Goal: Task Accomplishment & Management: Use online tool/utility

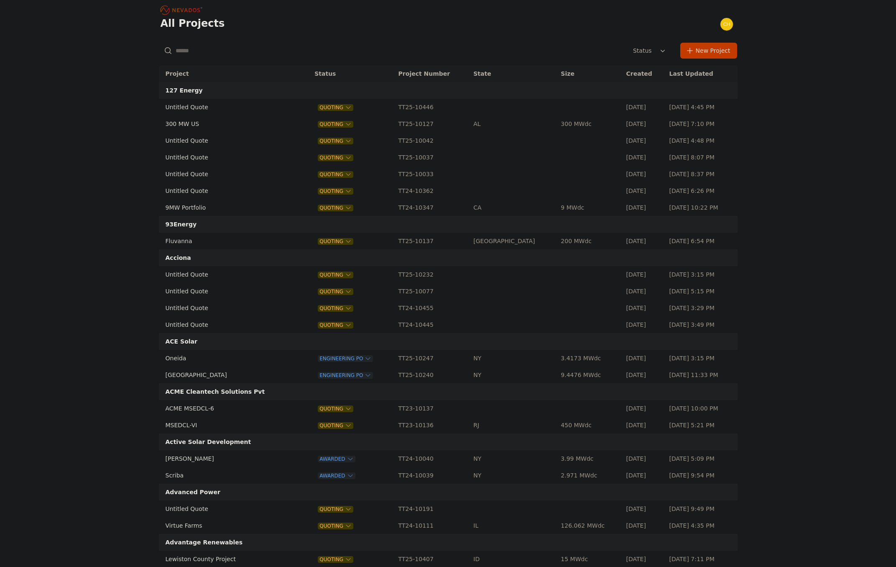
click at [224, 49] on input "text" at bounding box center [252, 50] width 187 height 15
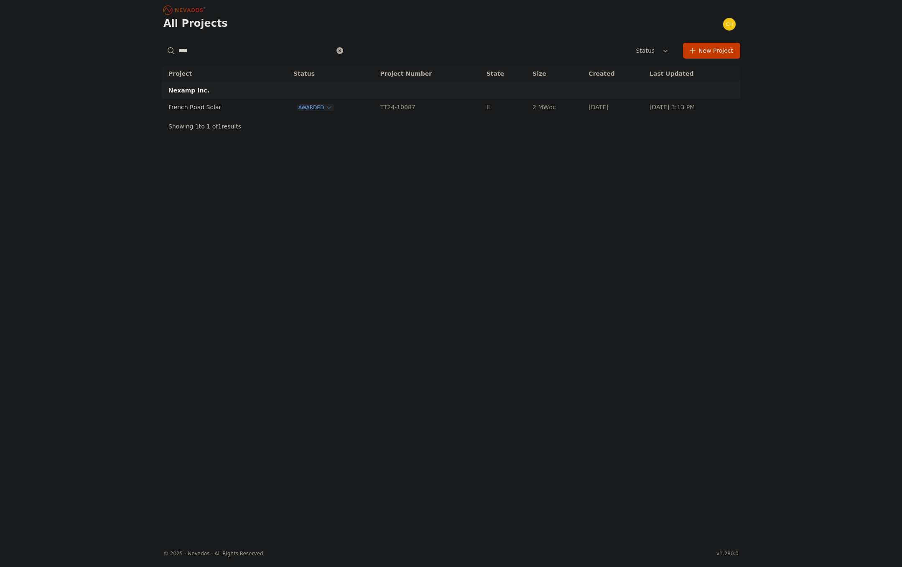
type input "****"
click at [229, 102] on td "French Road Solar" at bounding box center [218, 107] width 112 height 17
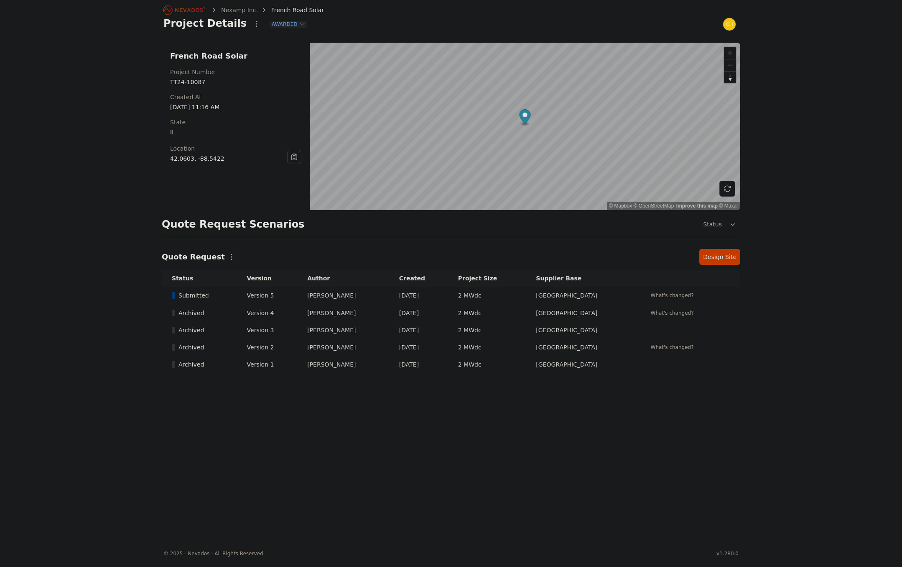
click at [733, 262] on link "Design Site" at bounding box center [720, 257] width 41 height 16
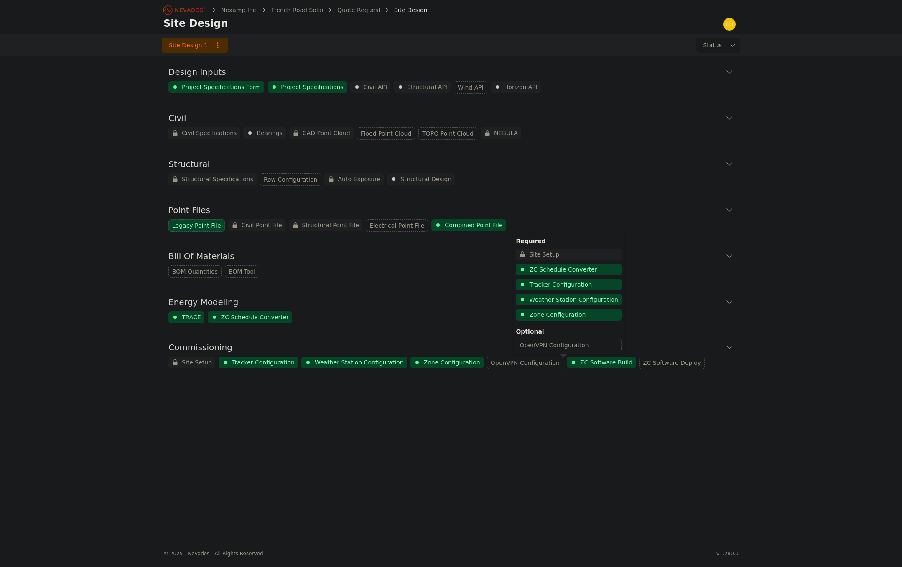
click at [567, 367] on div "ZC Software Build" at bounding box center [601, 362] width 69 height 12
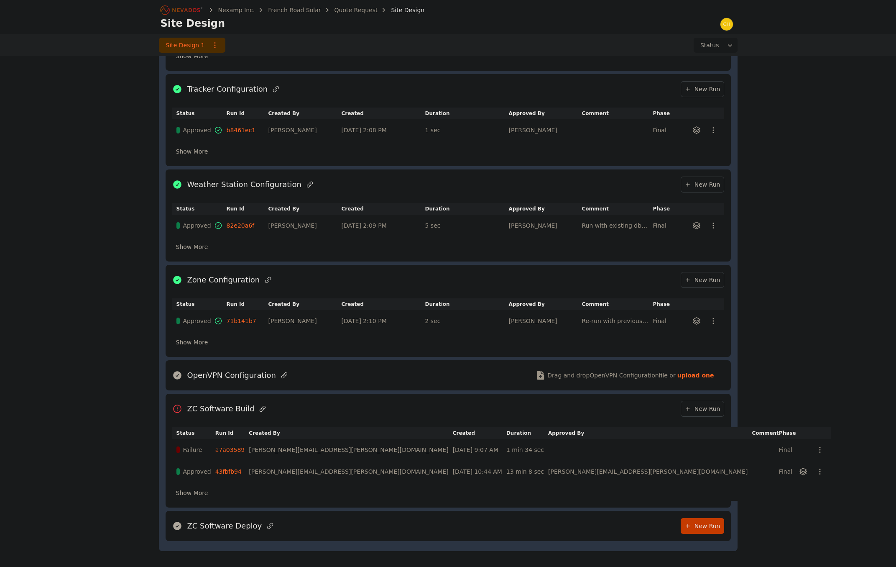
scroll to position [399, 0]
click at [705, 402] on link "New Run" at bounding box center [702, 406] width 43 height 16
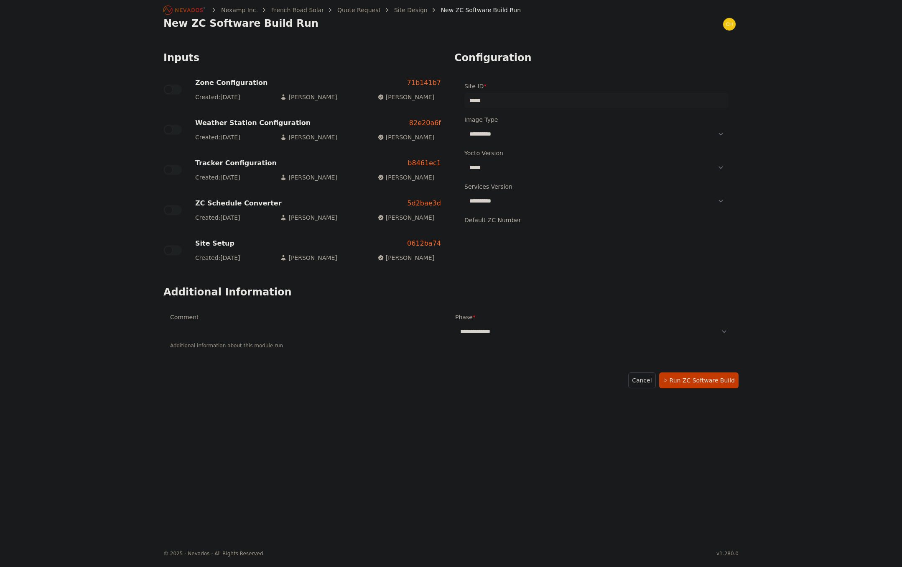
click at [492, 135] on select "**********" at bounding box center [597, 133] width 264 height 15
select select "**********"
click at [465, 126] on select "**********" at bounding box center [597, 133] width 264 height 15
click at [501, 163] on select "***** ****** ****** ******" at bounding box center [597, 167] width 264 height 15
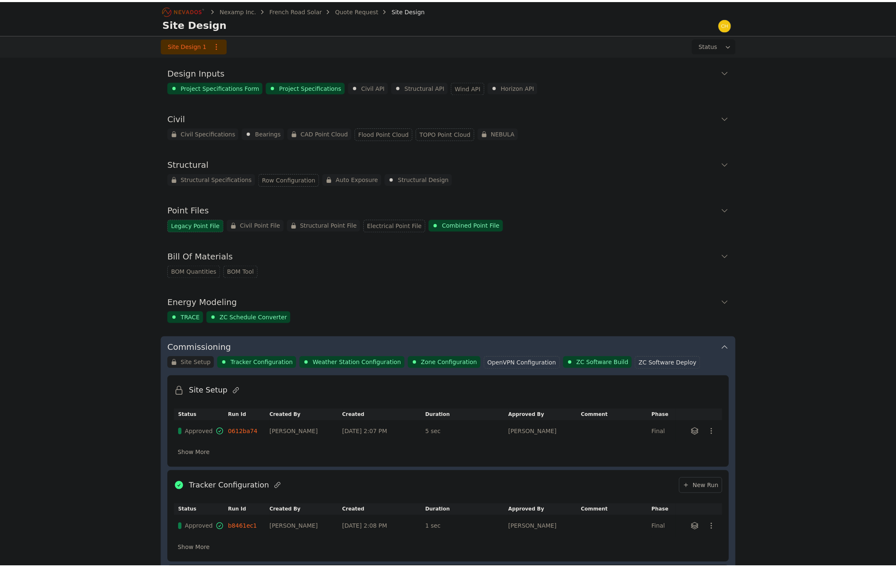
scroll to position [414, 0]
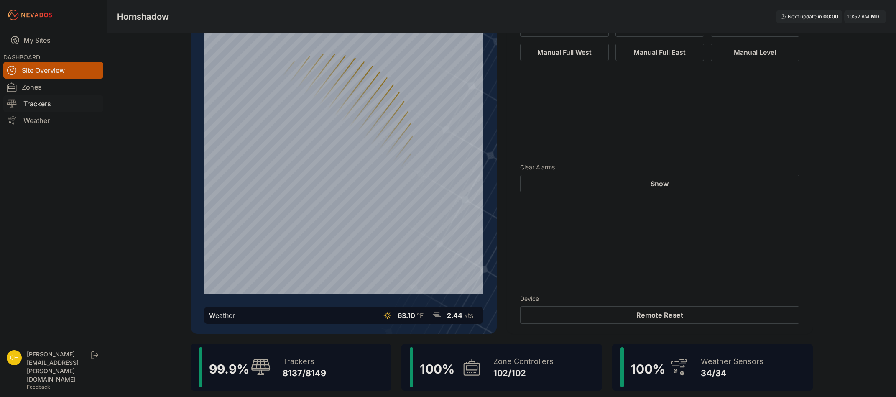
scroll to position [84, 0]
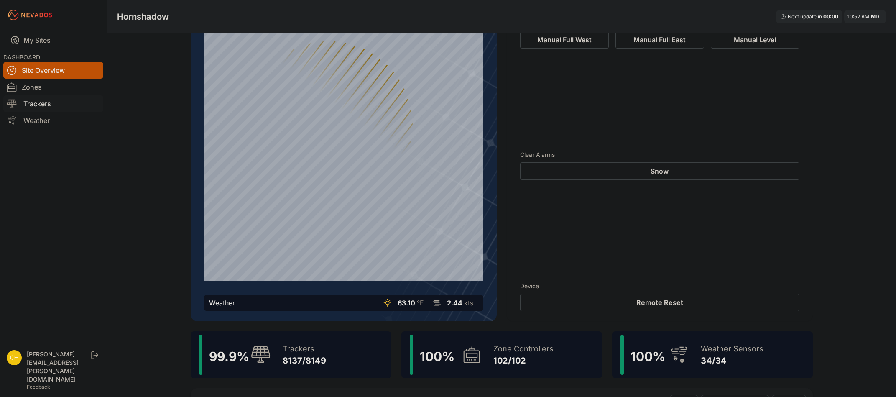
click at [62, 100] on link "Trackers" at bounding box center [53, 103] width 100 height 17
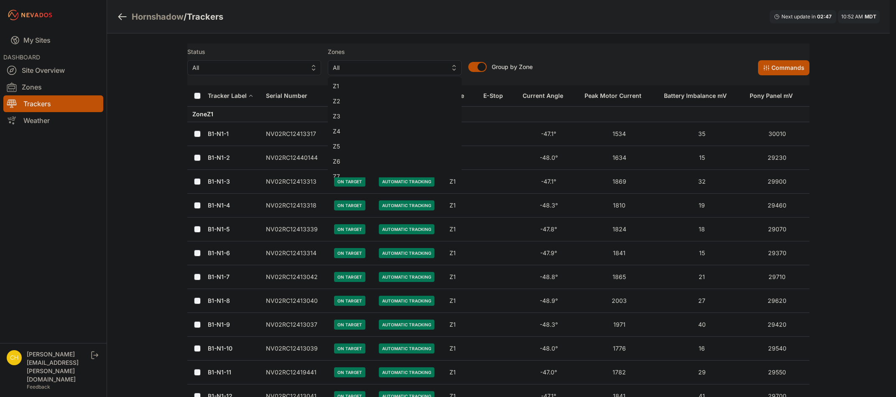
click at [421, 72] on span "All" at bounding box center [389, 68] width 112 height 10
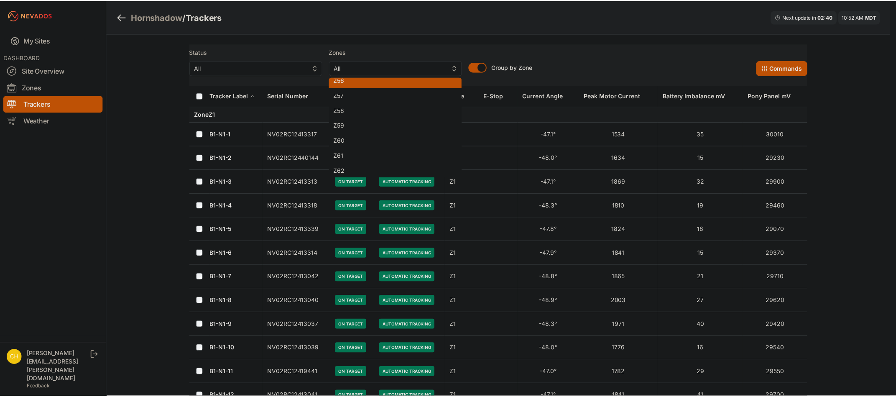
scroll to position [836, 0]
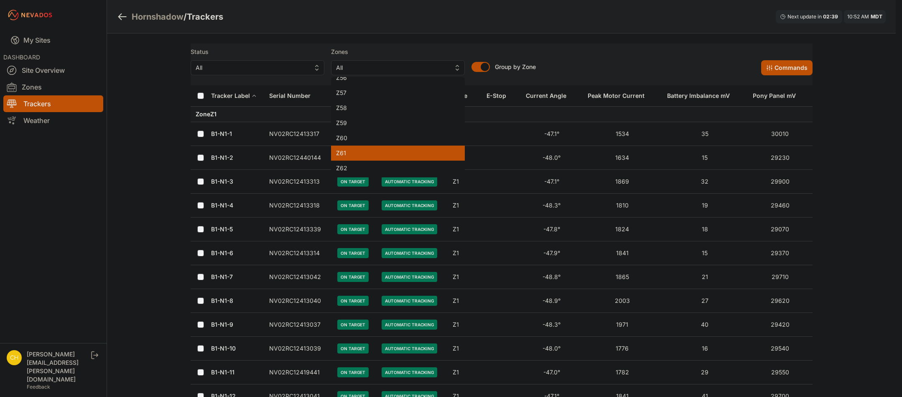
click at [356, 156] on span "Z61" at bounding box center [393, 153] width 114 height 8
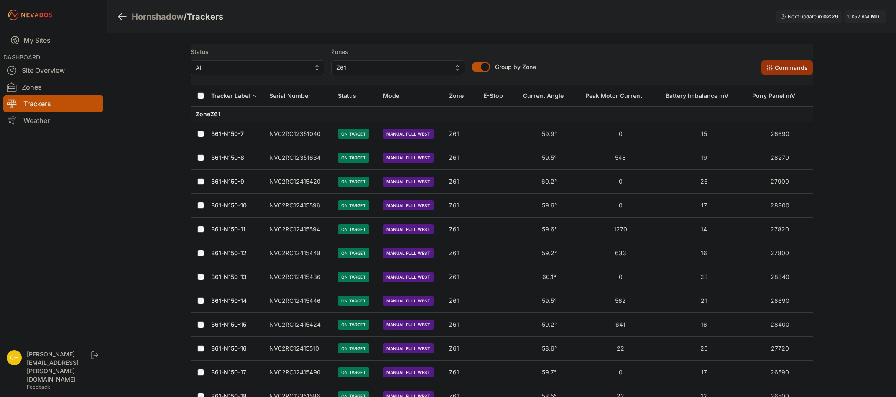
click at [787, 67] on button "Commands" at bounding box center [786, 67] width 51 height 15
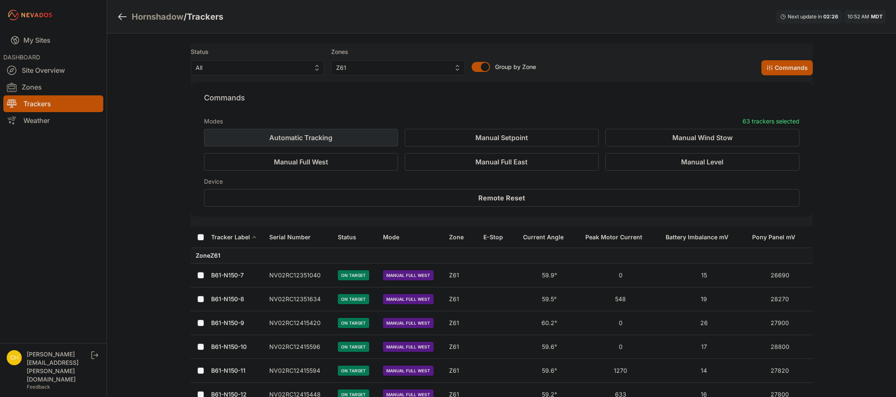
click at [370, 135] on button "Automatic Tracking" at bounding box center [301, 138] width 194 height 18
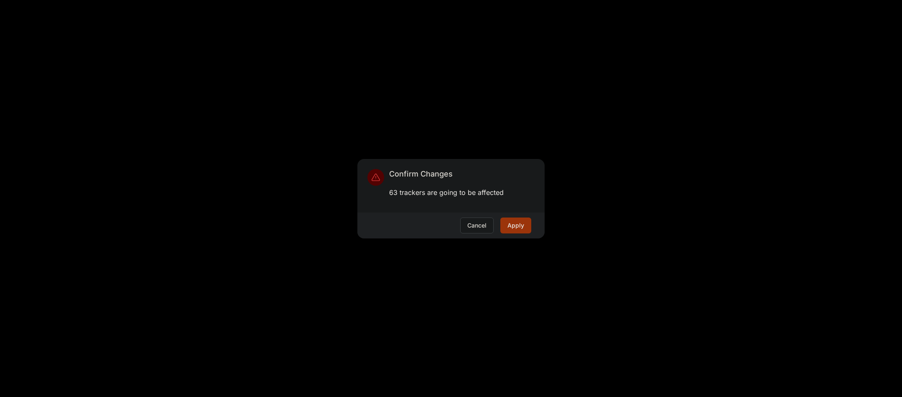
click at [521, 227] on button "Apply" at bounding box center [516, 225] width 31 height 16
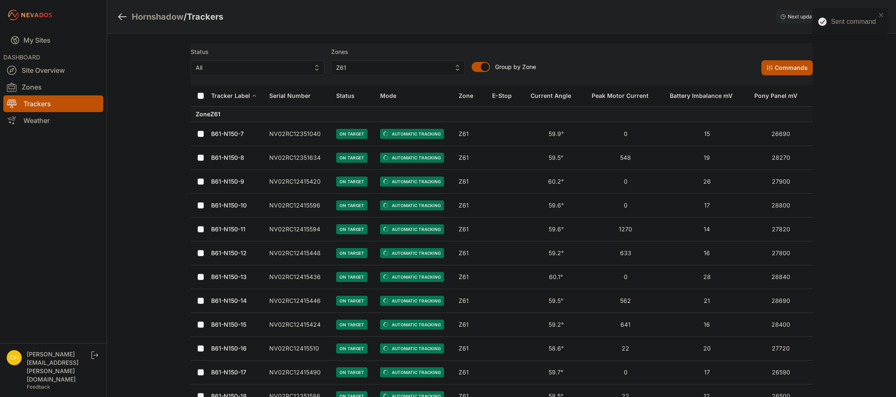
click at [220, 135] on link "B61-N150-7" at bounding box center [227, 133] width 33 height 7
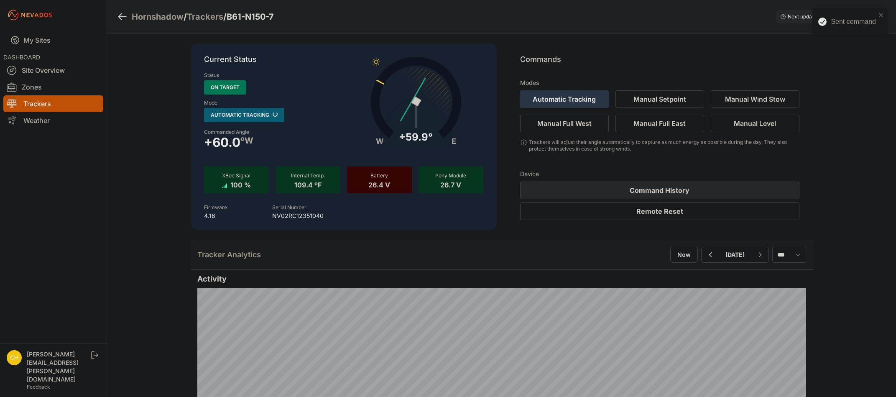
click at [712, 189] on button "Command History" at bounding box center [659, 190] width 279 height 18
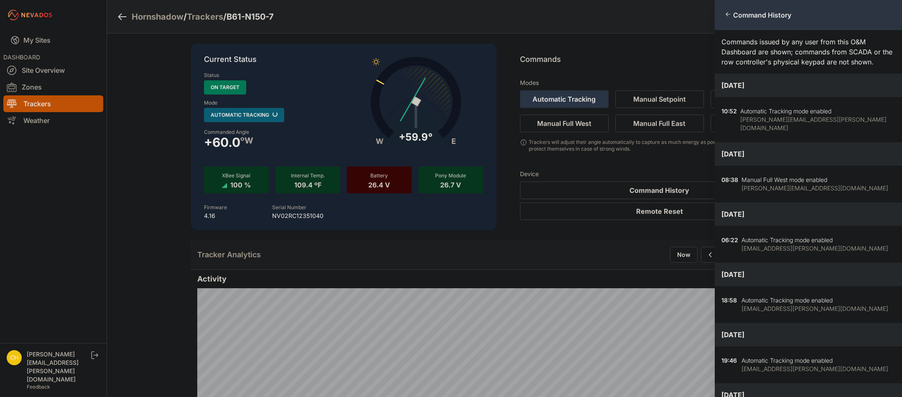
click at [129, 63] on div "Close panel Command History Commands issued by any user from this O&M Dashboard…" at bounding box center [451, 198] width 902 height 397
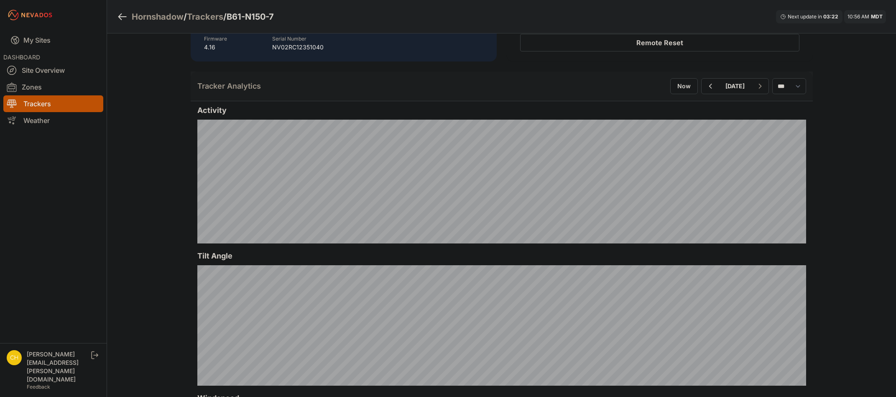
scroll to position [125, 0]
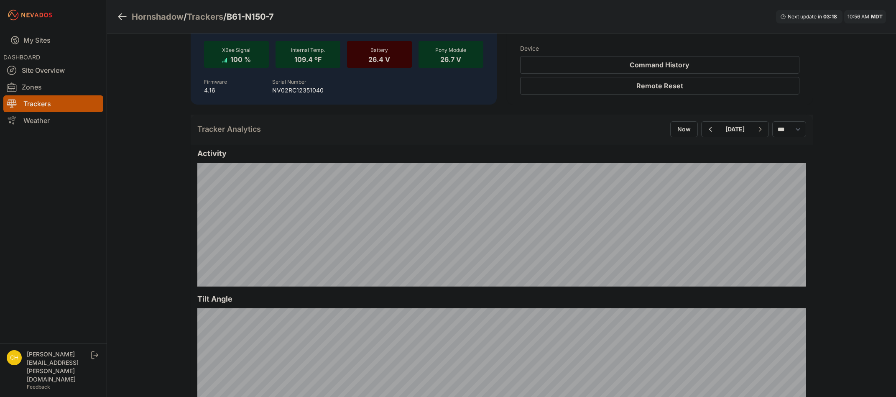
click at [199, 18] on div "Trackers" at bounding box center [205, 17] width 36 height 12
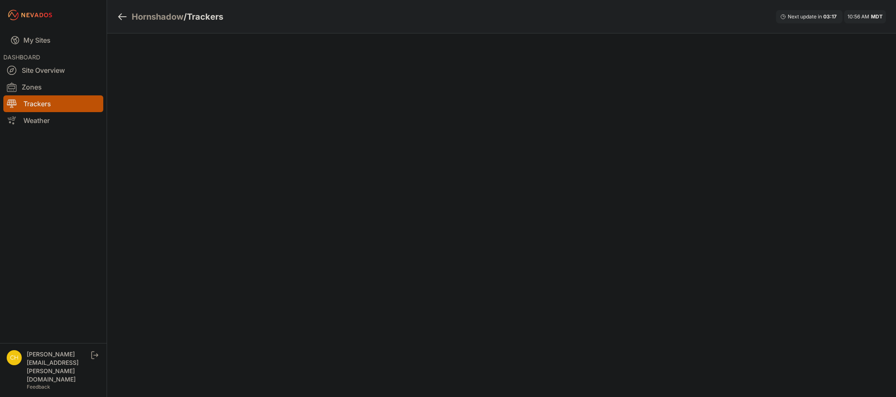
drag, startPoint x: 336, startPoint y: 94, endPoint x: 313, endPoint y: 82, distance: 25.8
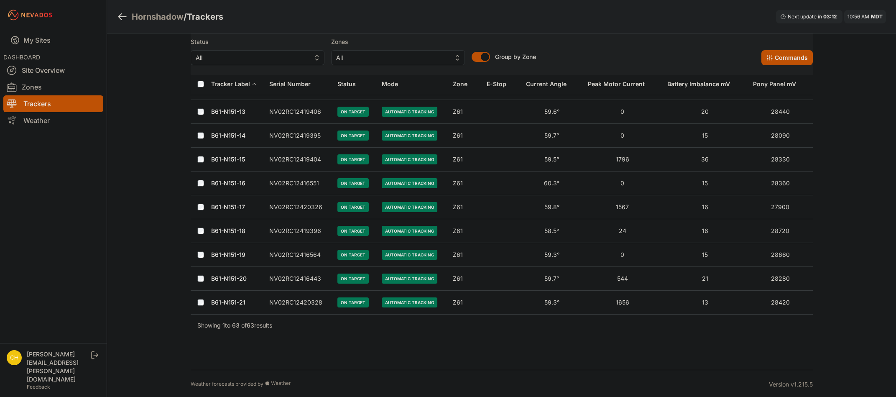
scroll to position [1311, 0]
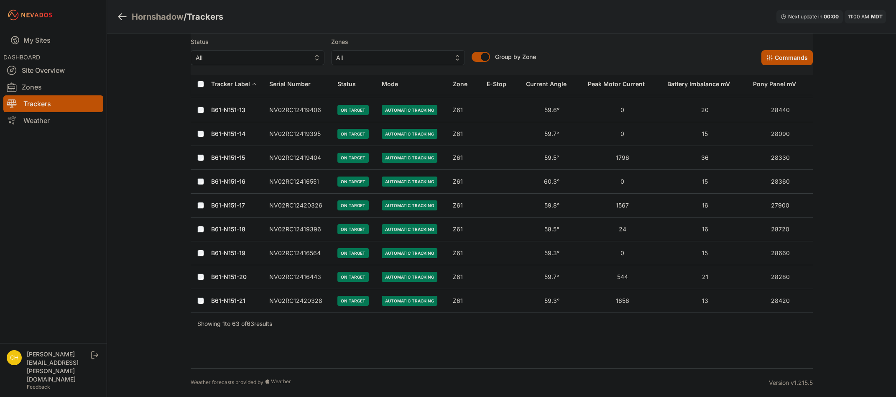
click at [73, 171] on nav "My Sites DASHBOARD Site Overview Zones Trackers Weather" at bounding box center [53, 183] width 107 height 306
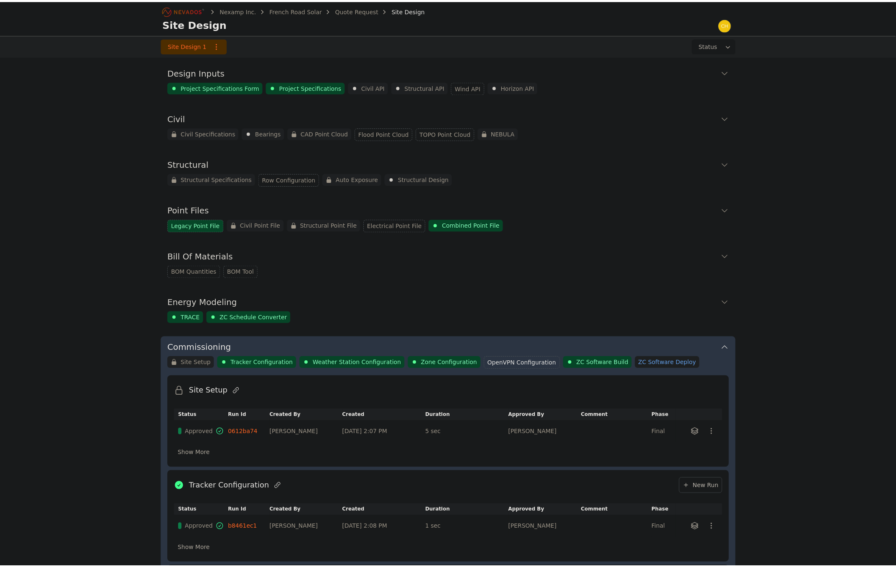
scroll to position [439, 0]
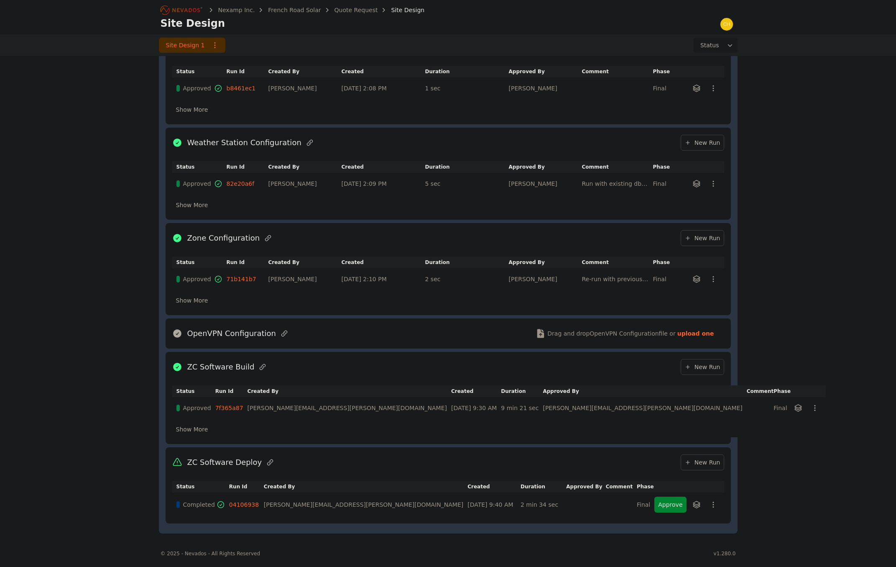
click at [670, 499] on button "Approve" at bounding box center [670, 504] width 32 height 16
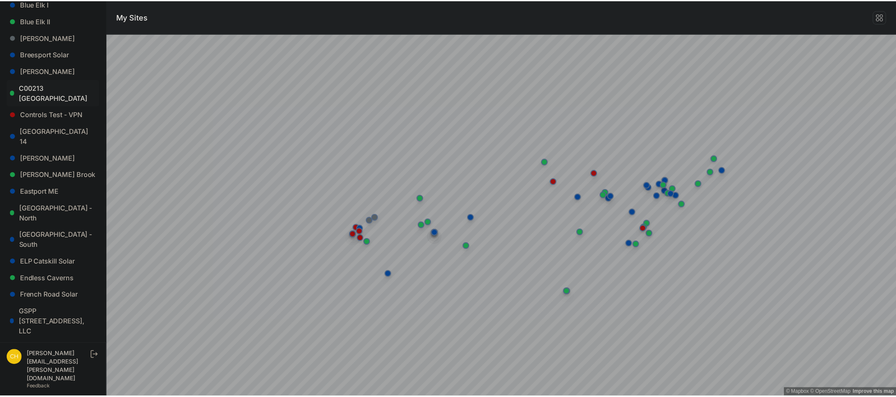
scroll to position [167, 0]
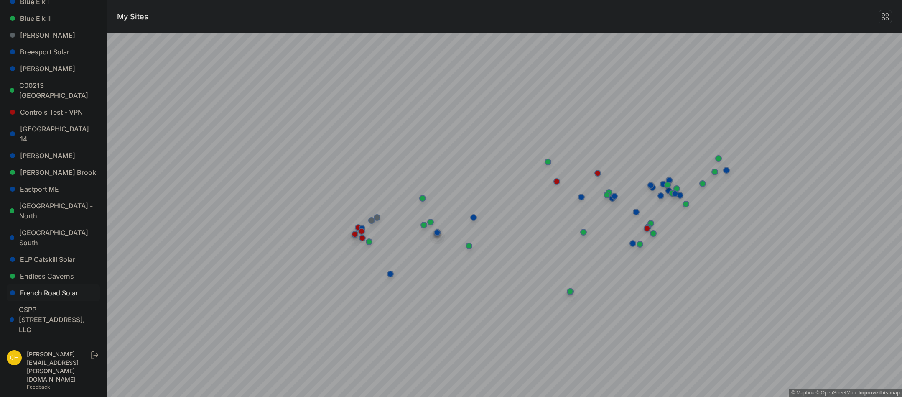
click at [59, 284] on link "French Road Solar" at bounding box center [53, 292] width 93 height 17
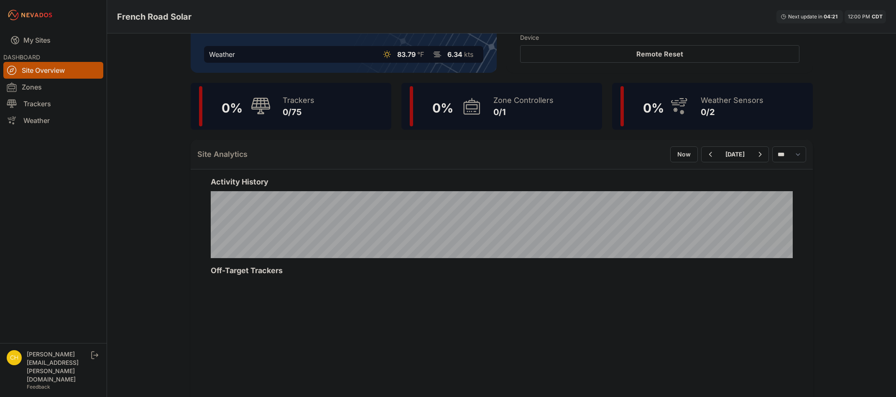
scroll to position [209, 0]
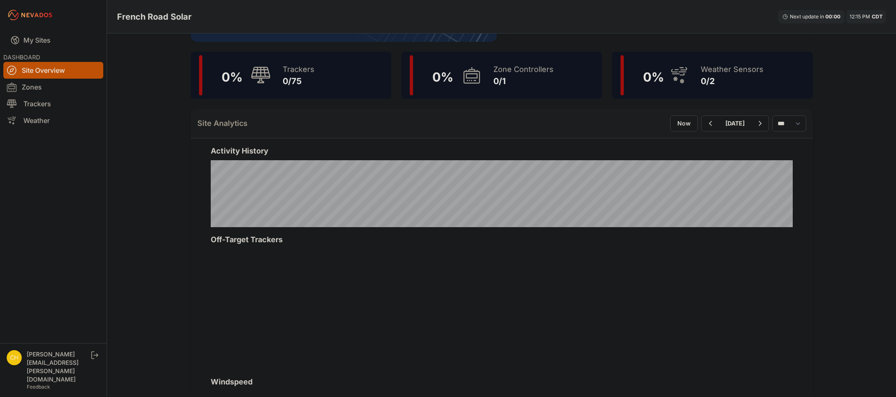
click at [26, 160] on nav "My Sites DASHBOARD Site Overview Zones Trackers Weather" at bounding box center [53, 183] width 107 height 306
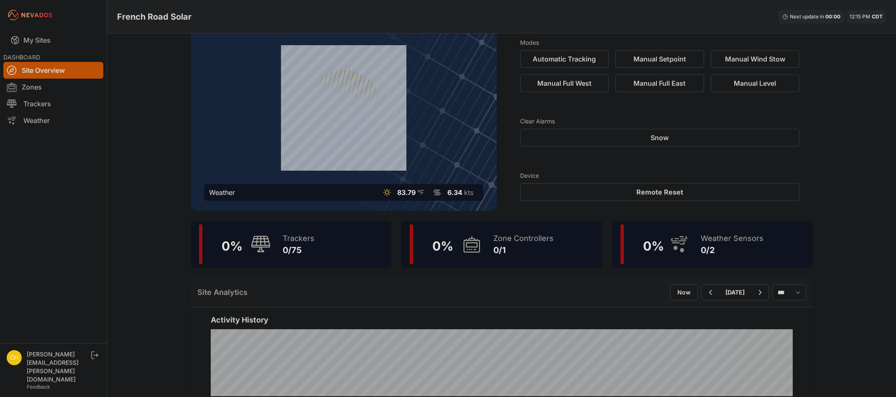
scroll to position [0, 0]
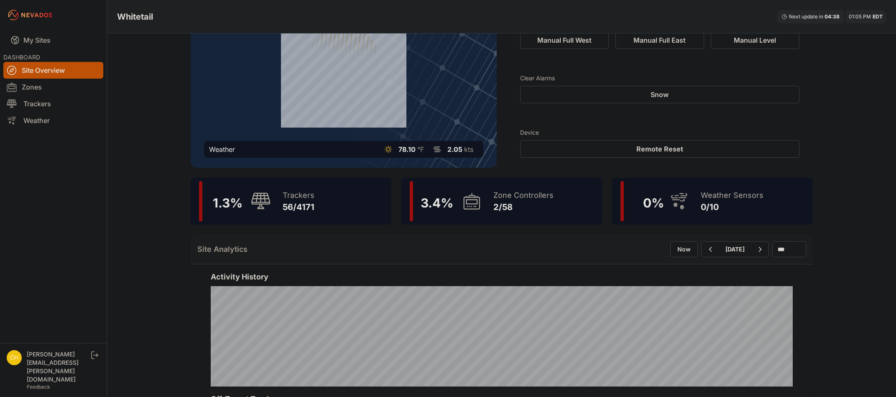
scroll to position [84, 0]
click at [460, 200] on div "3.4 %" at bounding box center [446, 201] width 72 height 40
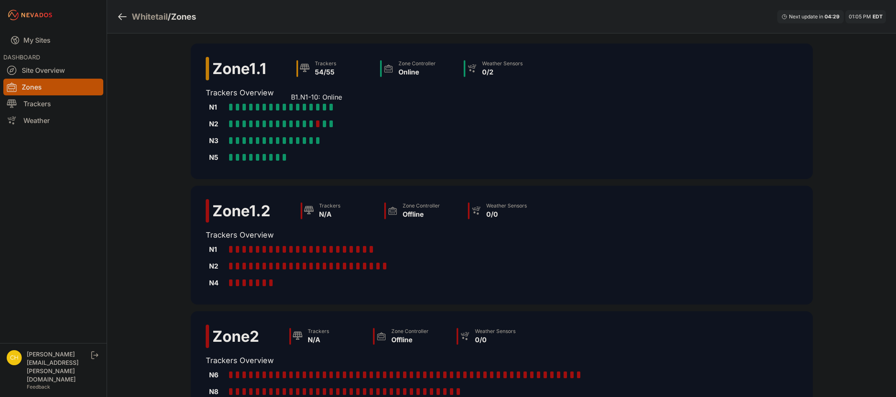
click at [291, 108] on div at bounding box center [290, 107] width 3 height 7
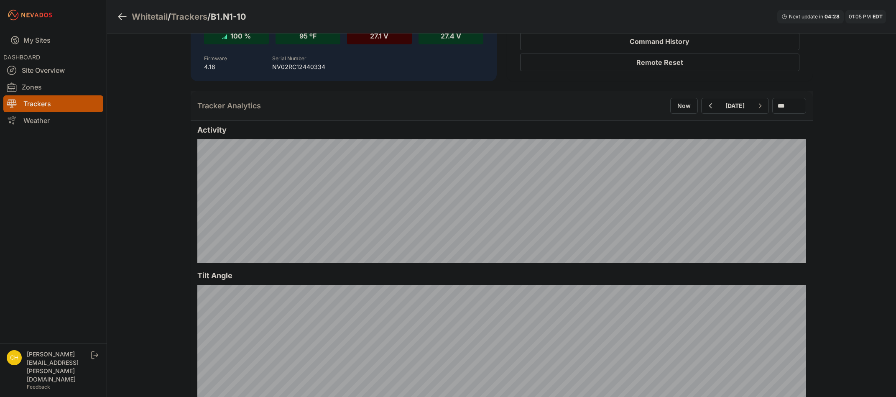
scroll to position [167, 0]
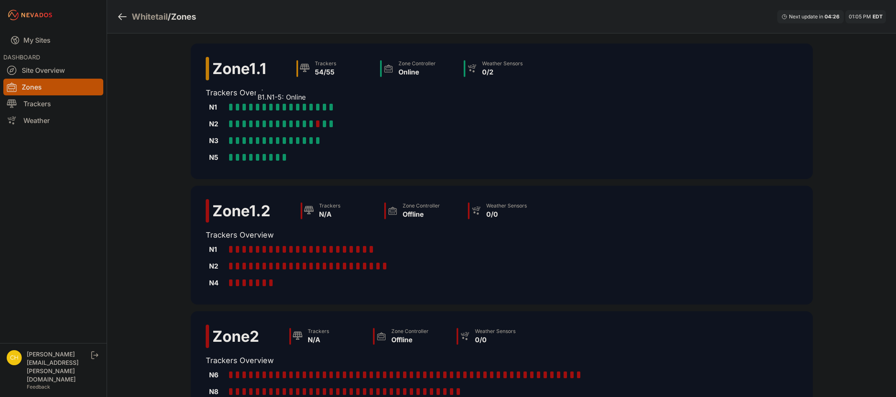
click at [259, 107] on div "B1.N1-5: Online" at bounding box center [259, 107] width 7 height 7
click at [255, 133] on div "N3 B1.N3-1: Online B1.N3-2: Online B1.N3-3: Online B1.N3-4: Online B1.N3-5: Onl…" at bounding box center [375, 140] width 338 height 17
click at [254, 124] on div "B1.N2-4: Online" at bounding box center [252, 123] width 7 height 7
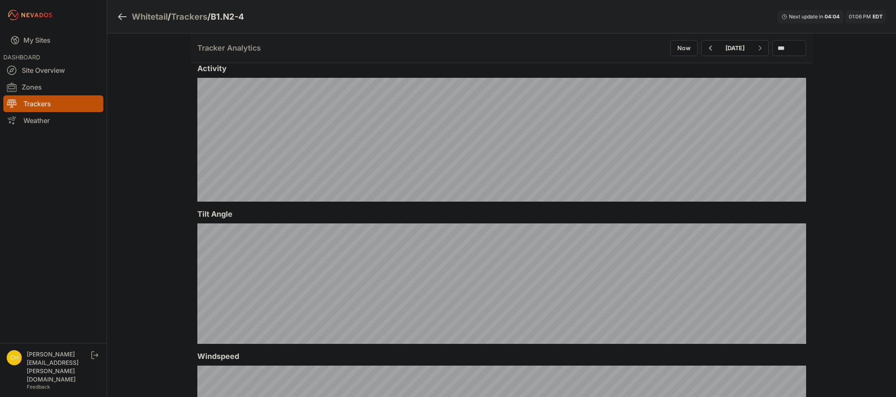
scroll to position [209, 0]
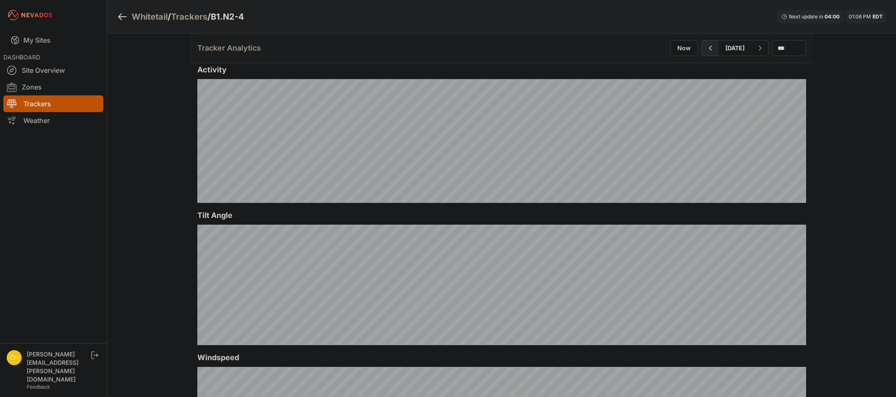
click at [702, 52] on button "button" at bounding box center [710, 48] width 17 height 15
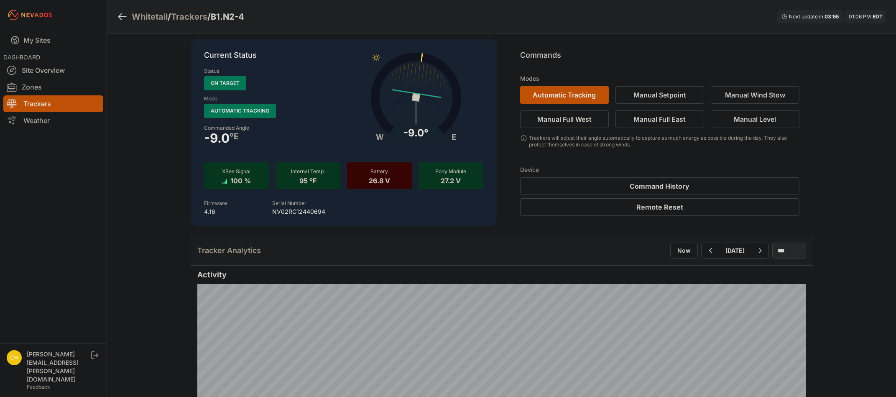
scroll to position [42, 0]
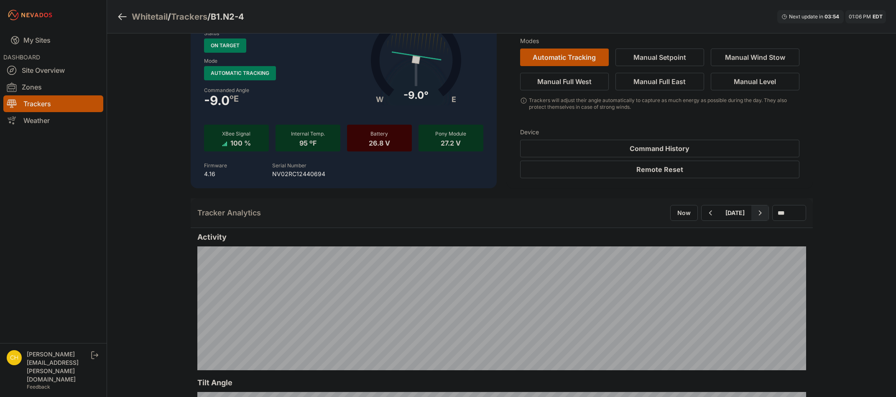
click at [757, 209] on icon "button" at bounding box center [760, 213] width 10 height 10
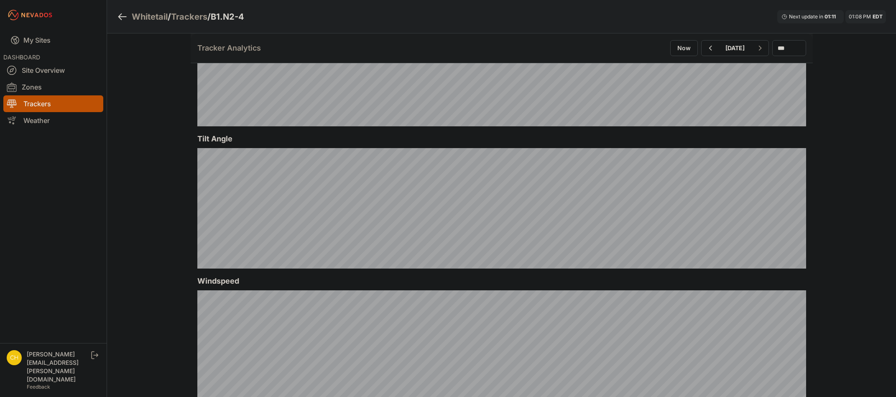
scroll to position [293, 0]
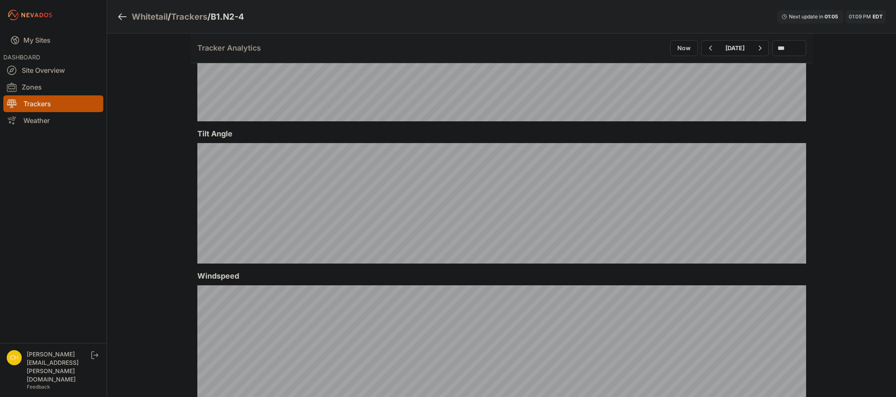
scroll to position [335, 0]
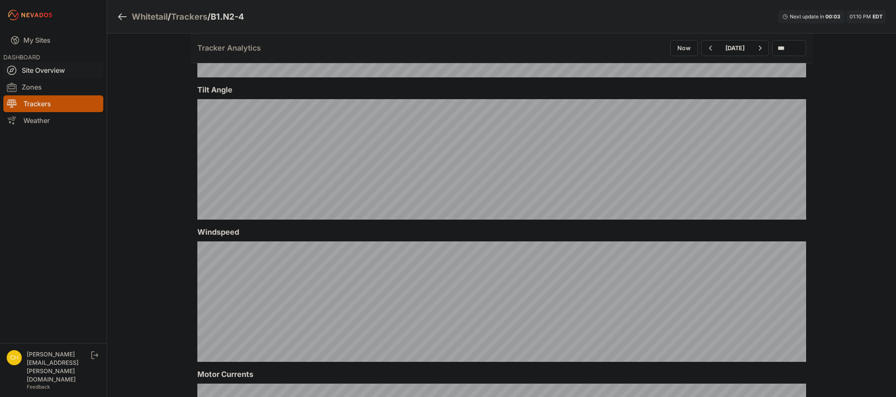
click at [42, 72] on link "Site Overview" at bounding box center [53, 70] width 100 height 17
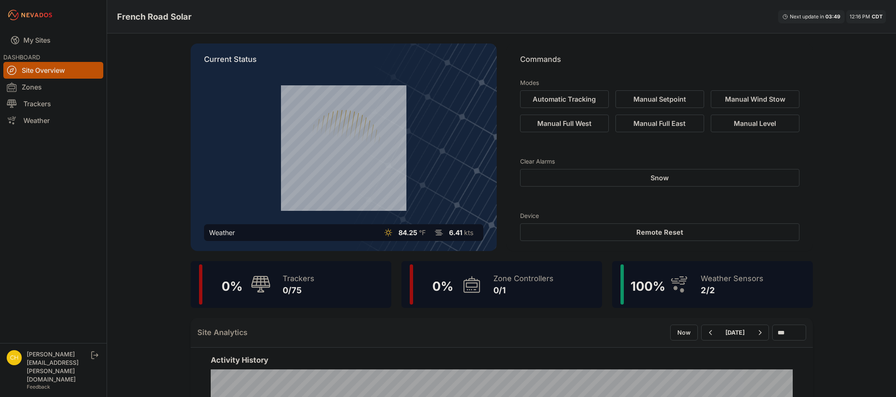
click at [536, 287] on div "0/1" at bounding box center [523, 290] width 60 height 12
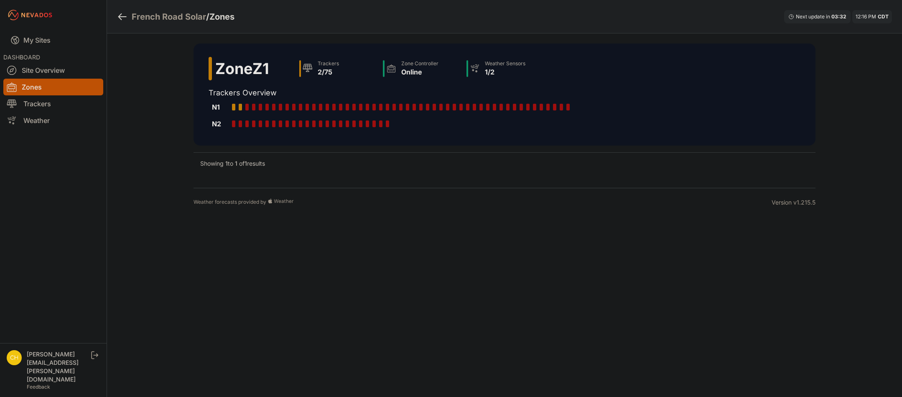
click at [75, 281] on nav "My Sites DASHBOARD Site Overview Zones Trackers Weather" at bounding box center [53, 183] width 107 height 306
click at [390, 202] on div "Weather forecasts provided by" at bounding box center [483, 202] width 578 height 8
click at [33, 123] on link "Weather" at bounding box center [53, 120] width 100 height 17
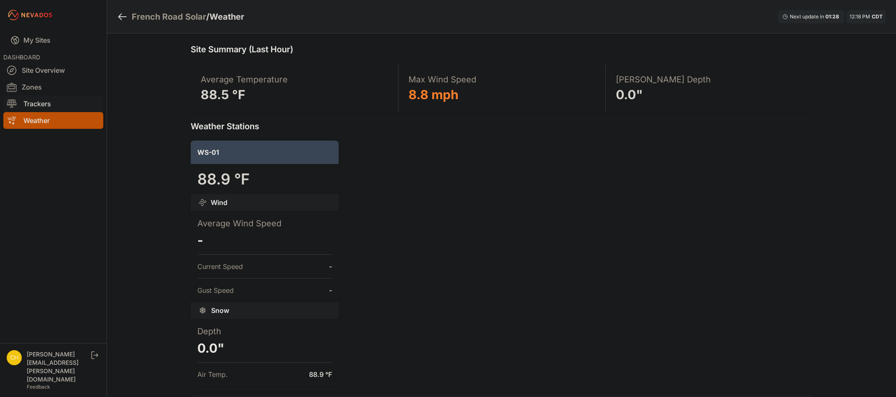
click at [28, 102] on link "Trackers" at bounding box center [53, 103] width 100 height 17
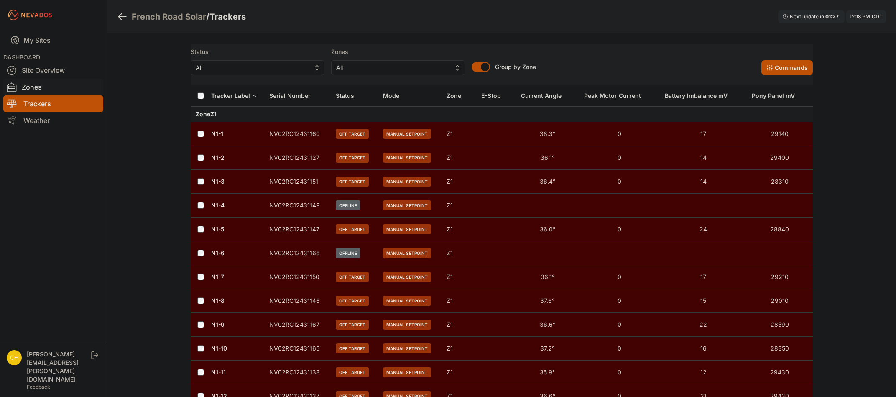
click at [41, 83] on link "Zones" at bounding box center [53, 87] width 100 height 17
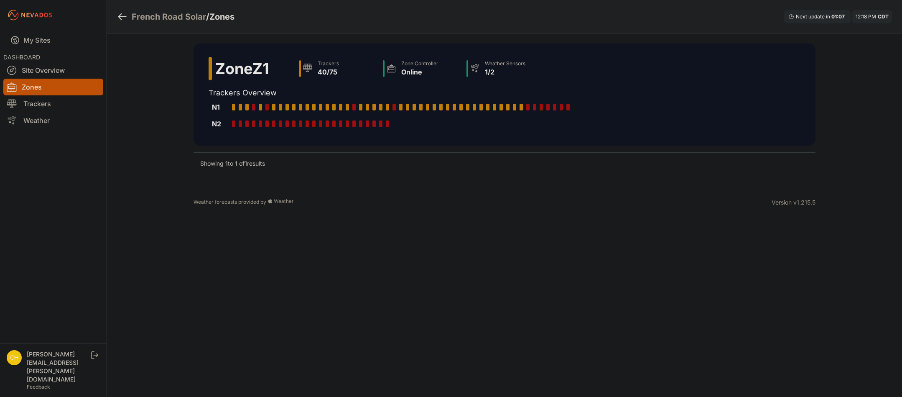
drag, startPoint x: 102, startPoint y: 243, endPoint x: 108, endPoint y: 230, distance: 14.6
click at [102, 243] on nav "My Sites DASHBOARD Site Overview Zones Trackers Weather" at bounding box center [53, 183] width 107 height 306
click at [222, 223] on body "My Sites DASHBOARD Site Overview Zones Trackers Weather [PERSON_NAME][EMAIL_ADD…" at bounding box center [451, 198] width 902 height 397
click at [42, 72] on link "Site Overview" at bounding box center [53, 70] width 100 height 17
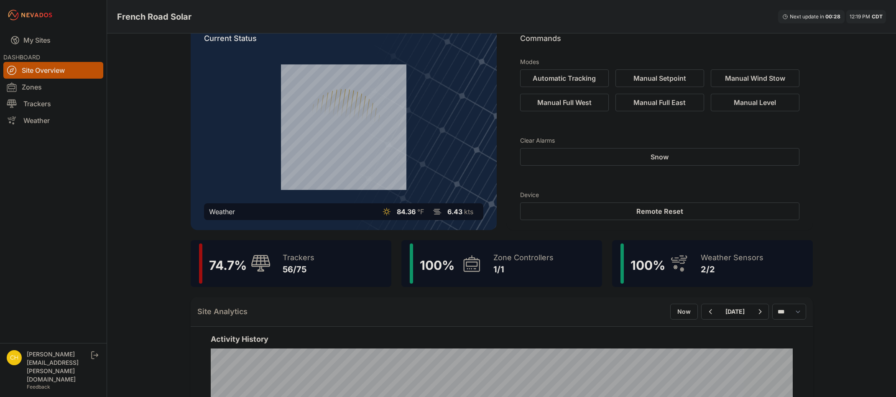
scroll to position [42, 0]
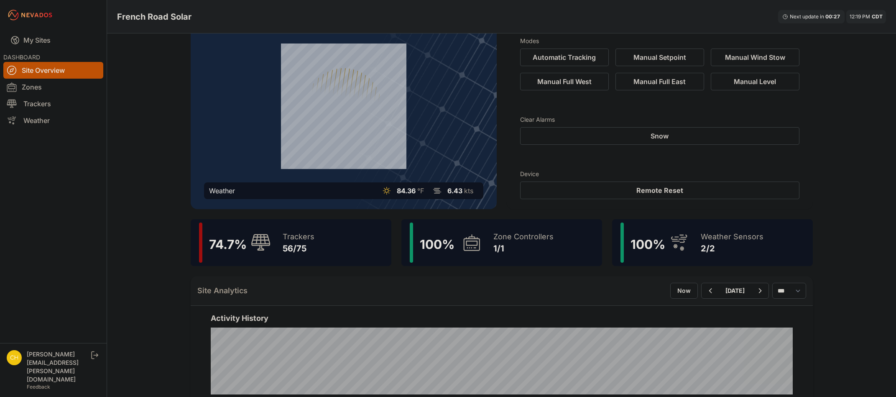
click at [535, 249] on div "1/1" at bounding box center [523, 249] width 60 height 12
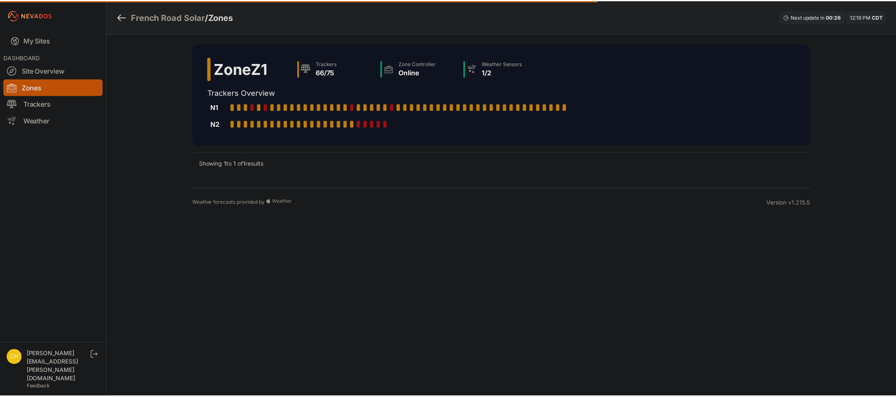
scroll to position [42, 0]
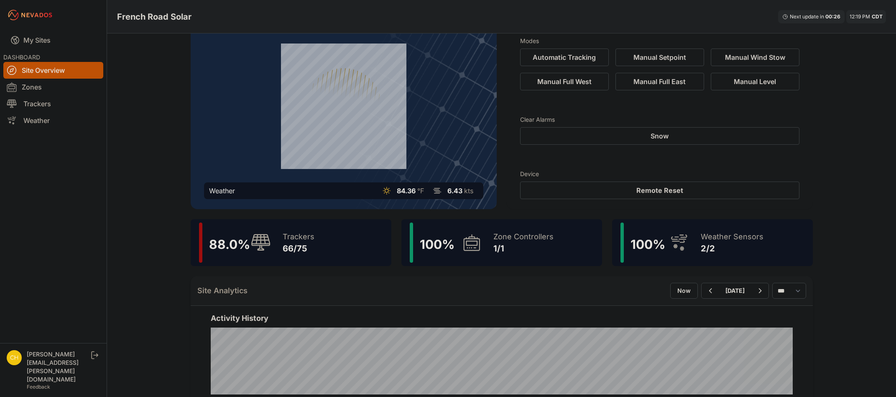
click at [713, 240] on div "Weather Sensors" at bounding box center [732, 237] width 63 height 12
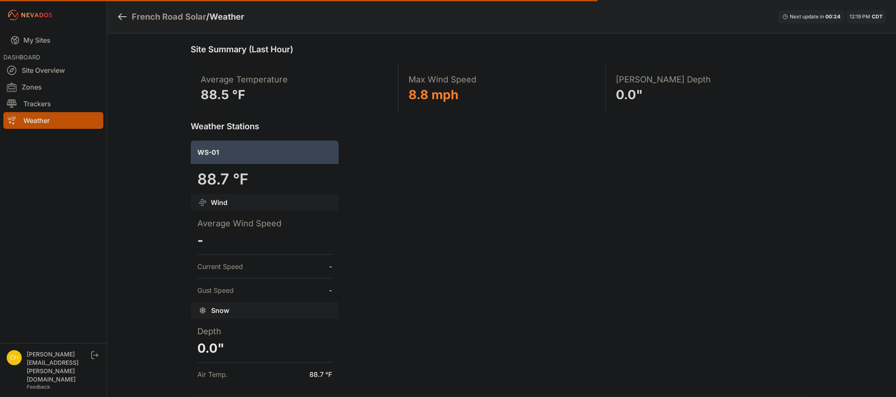
scroll to position [42, 0]
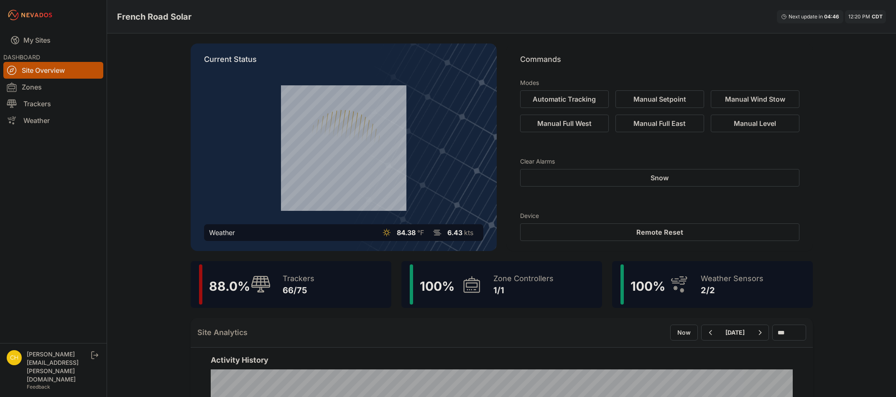
scroll to position [42, 0]
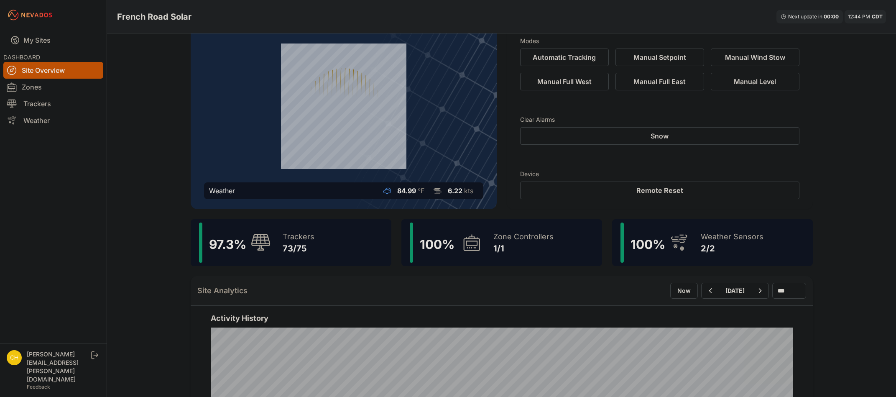
click at [21, 167] on nav "My Sites DASHBOARD Site Overview Zones Trackers Weather" at bounding box center [53, 183] width 107 height 306
click at [15, 167] on nav "My Sites DASHBOARD Site Overview Zones Trackers Weather" at bounding box center [53, 183] width 107 height 306
click at [314, 254] on div "97.3 % Trackers 73/75" at bounding box center [291, 242] width 201 height 47
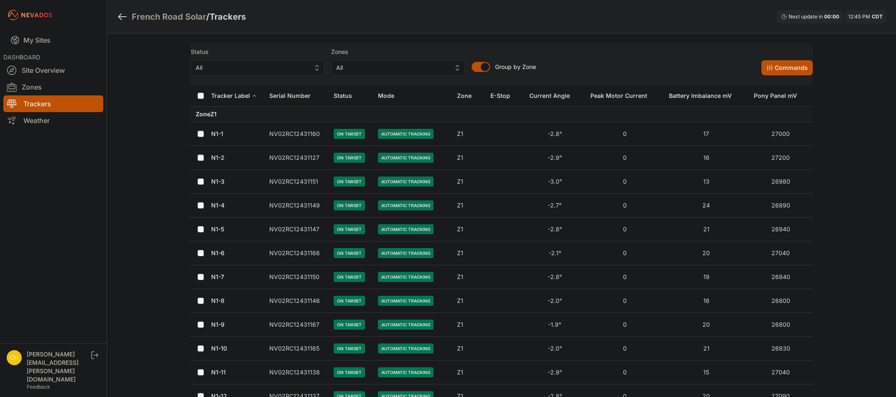
click at [301, 95] on div "Serial Number" at bounding box center [289, 96] width 41 height 8
click at [300, 97] on div "Serial Number" at bounding box center [289, 96] width 41 height 8
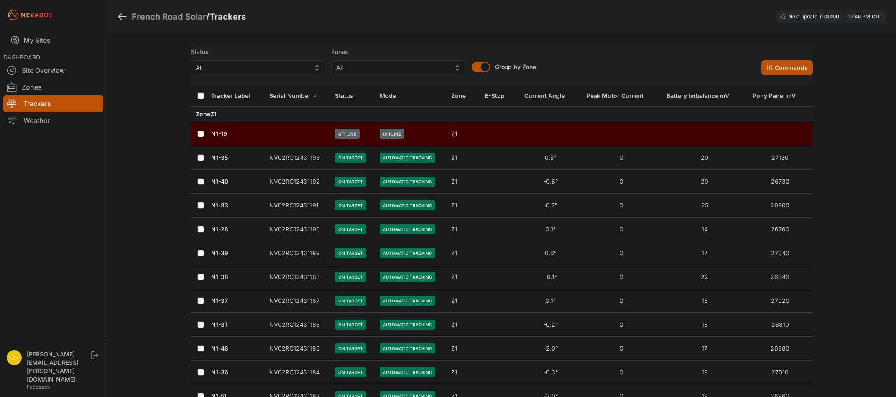
click at [18, 232] on nav "My Sites DASHBOARD Site Overview Zones Trackers Weather" at bounding box center [53, 183] width 107 height 306
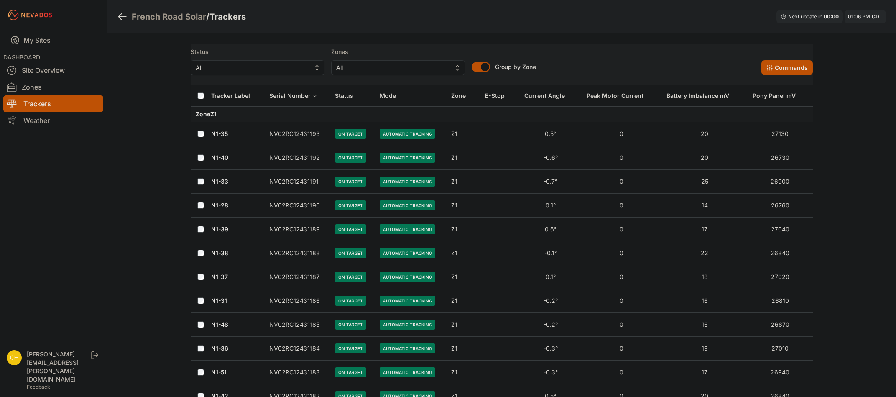
click at [16, 223] on nav "My Sites DASHBOARD Site Overview Zones Trackers Weather" at bounding box center [53, 183] width 107 height 306
click at [58, 85] on link "Zones" at bounding box center [53, 87] width 100 height 17
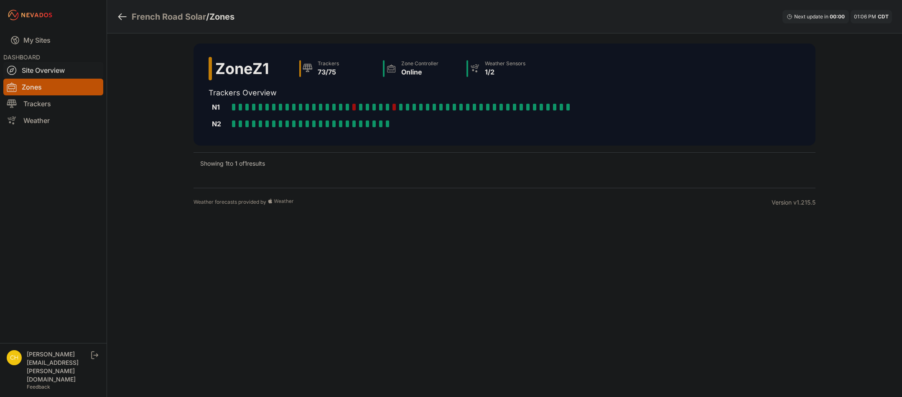
click at [30, 71] on link "Site Overview" at bounding box center [53, 70] width 100 height 17
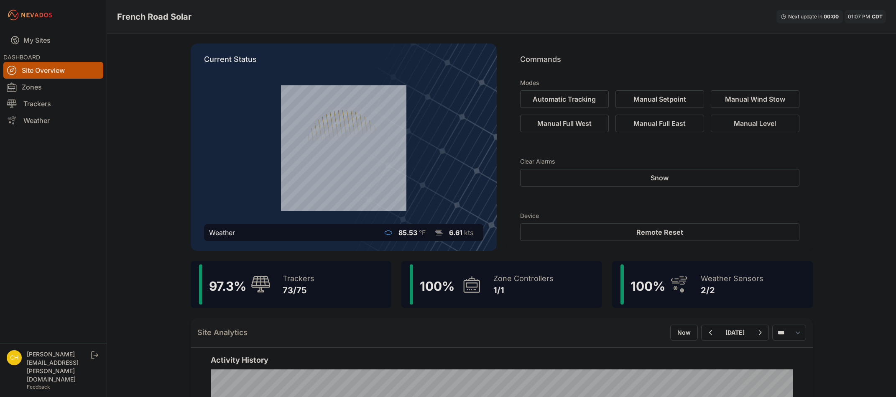
click at [288, 304] on div "97.3 % Trackers 73/75" at bounding box center [291, 284] width 201 height 47
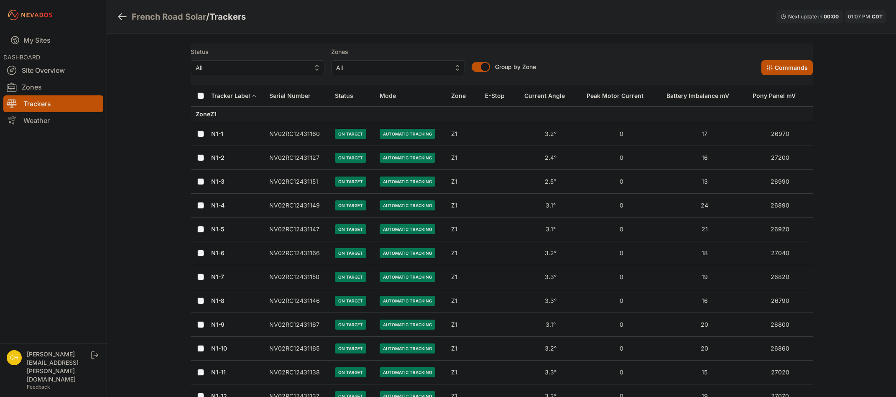
click at [306, 100] on button "Serial Number" at bounding box center [293, 96] width 48 height 20
click at [349, 95] on div "Status" at bounding box center [344, 96] width 18 height 8
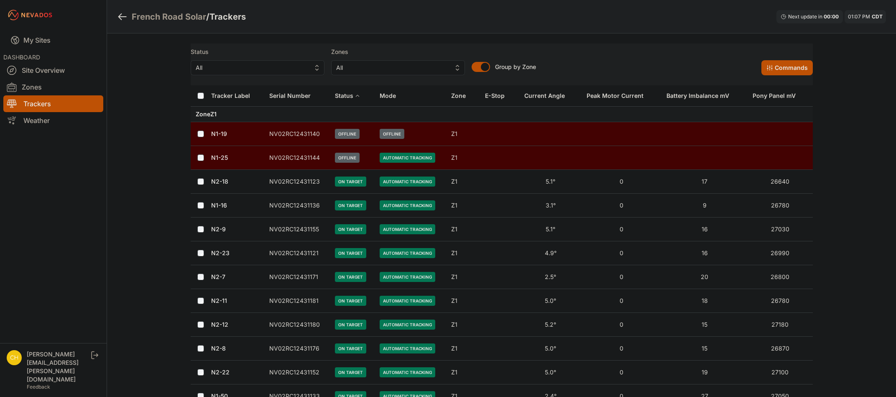
click at [291, 135] on td "NV02RC12431140" at bounding box center [297, 134] width 66 height 24
click at [223, 155] on link "N1-25" at bounding box center [219, 157] width 17 height 7
click at [224, 134] on link "N1-19" at bounding box center [219, 133] width 16 height 7
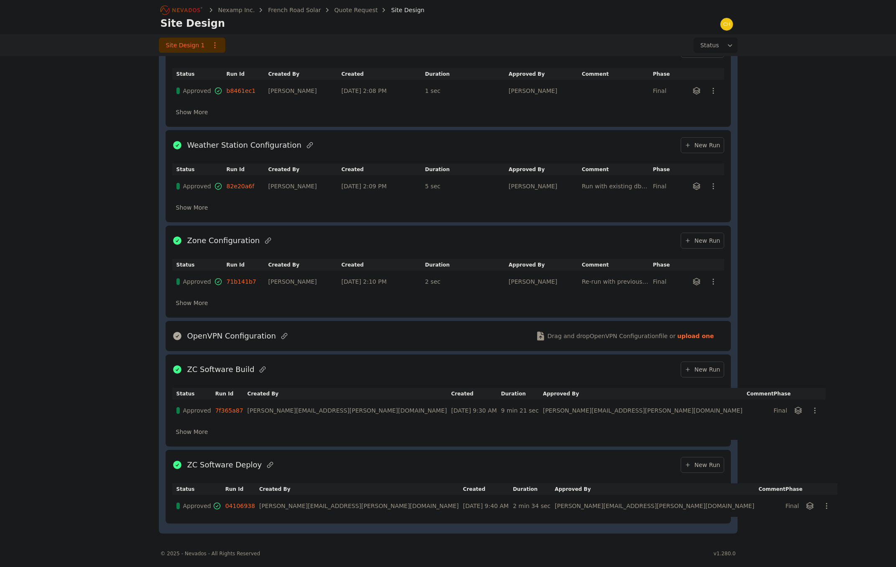
scroll to position [436, 0]
click at [689, 365] on link "New Run" at bounding box center [702, 369] width 43 height 16
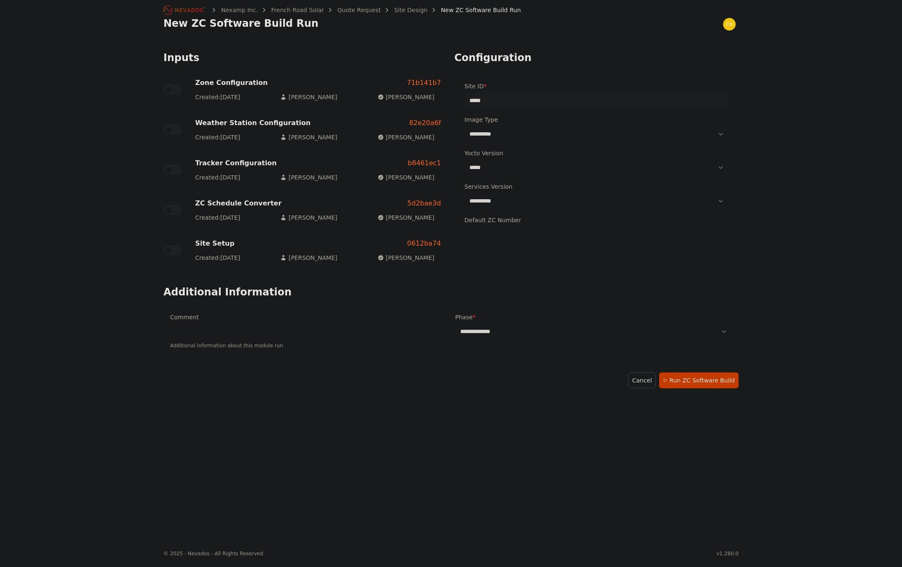
click at [535, 165] on select "***** ****** ****** ******" at bounding box center [597, 167] width 264 height 15
select select "******"
click at [465, 160] on select "***** ****** ****** ******" at bounding box center [597, 167] width 264 height 15
click at [490, 335] on select "**********" at bounding box center [593, 331] width 277 height 15
select select "*****"
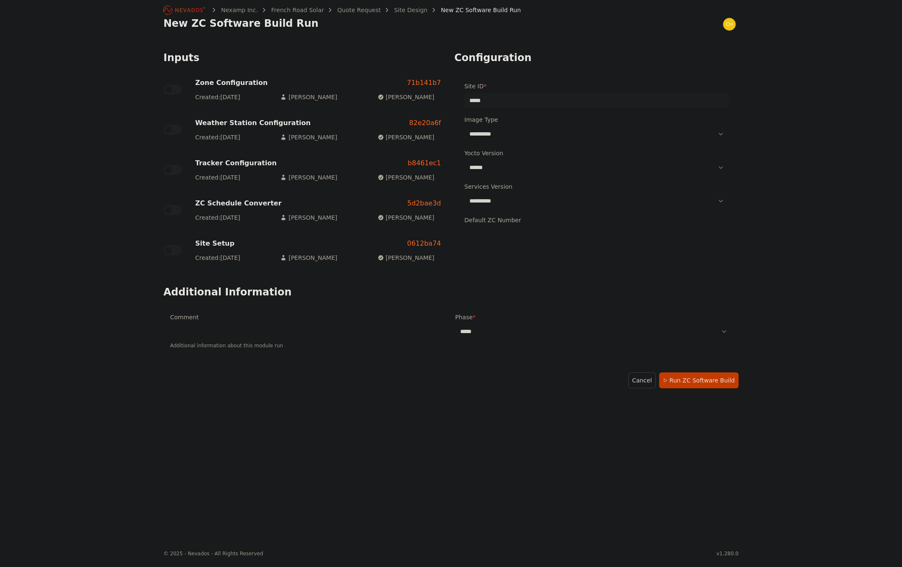
click at [455, 324] on select "**********" at bounding box center [593, 331] width 277 height 15
click at [710, 385] on button "Run ZC Software Build" at bounding box center [698, 380] width 79 height 16
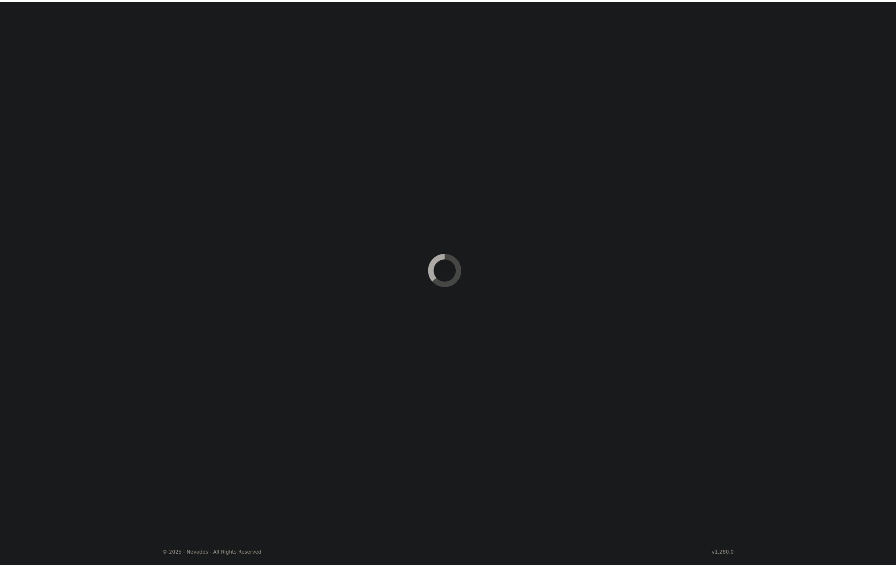
scroll to position [458, 0]
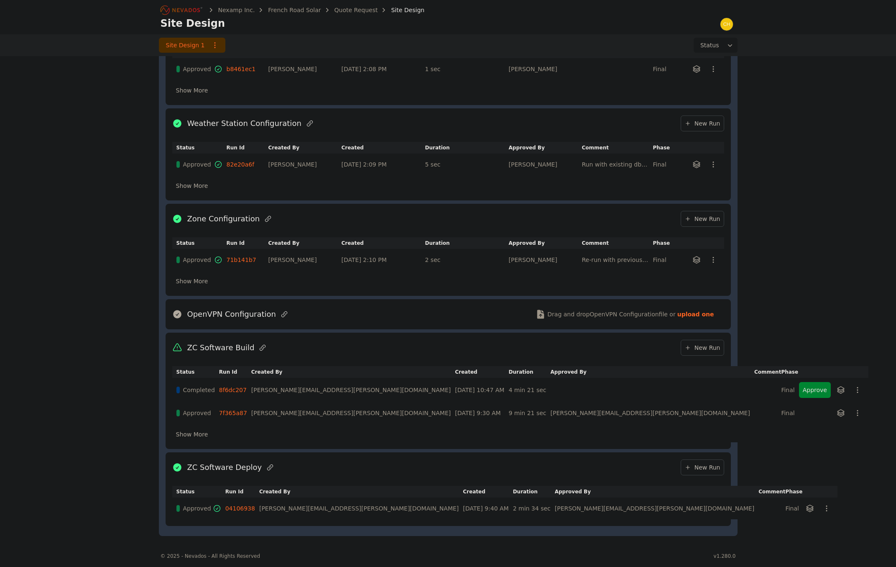
click at [799, 387] on button "Approve" at bounding box center [815, 390] width 32 height 16
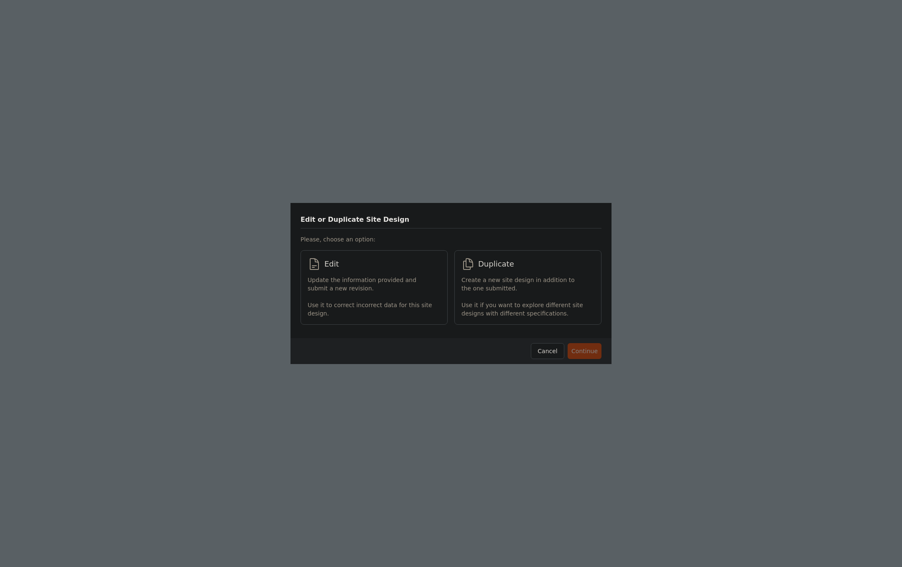
click at [389, 286] on p "Update the information provided and submit a new revision." at bounding box center [370, 284] width 125 height 17
click at [579, 351] on button "Continue" at bounding box center [585, 351] width 34 height 16
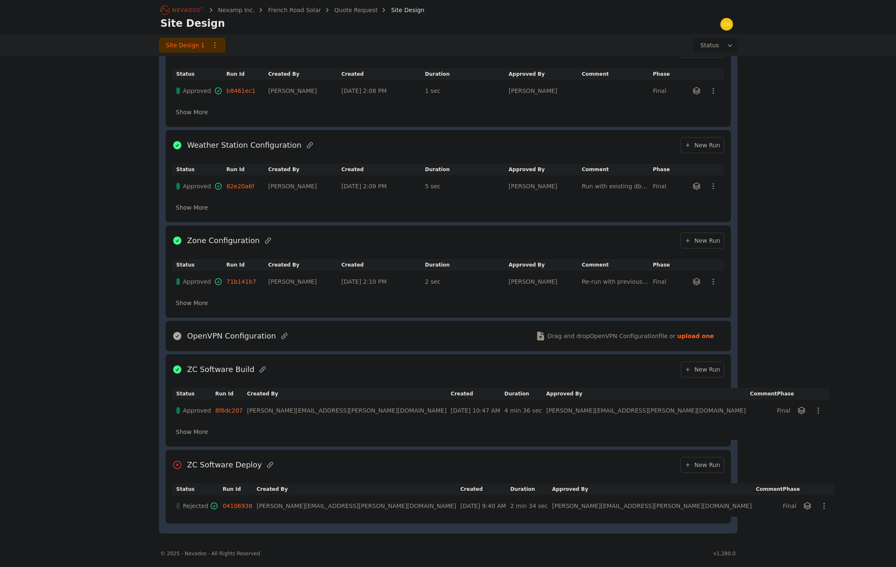
scroll to position [436, 0]
click at [696, 462] on span "New Run" at bounding box center [702, 464] width 36 height 8
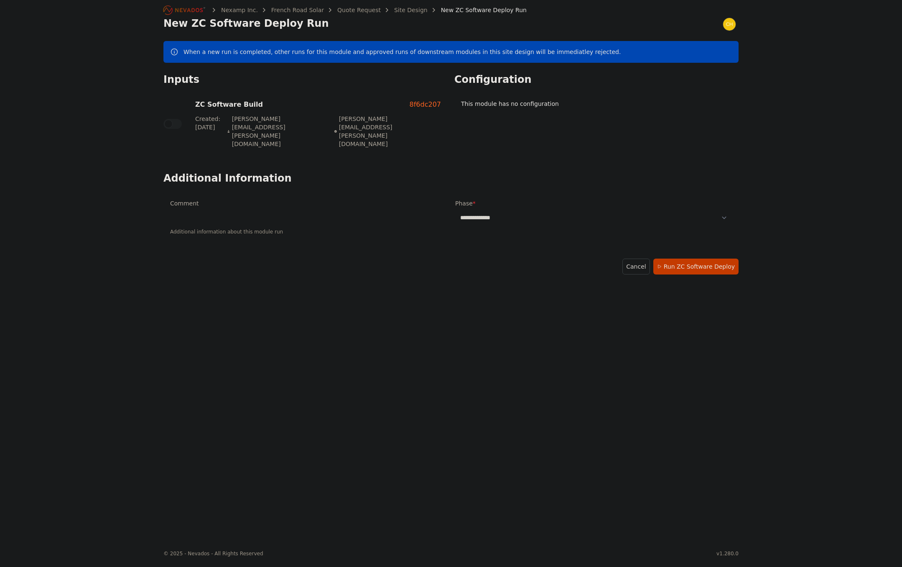
click at [522, 210] on select "**********" at bounding box center [593, 217] width 277 height 15
select select "*****"
click at [455, 210] on select "**********" at bounding box center [593, 217] width 277 height 15
click at [703, 258] on button "Run ZC Software Deploy" at bounding box center [696, 266] width 85 height 16
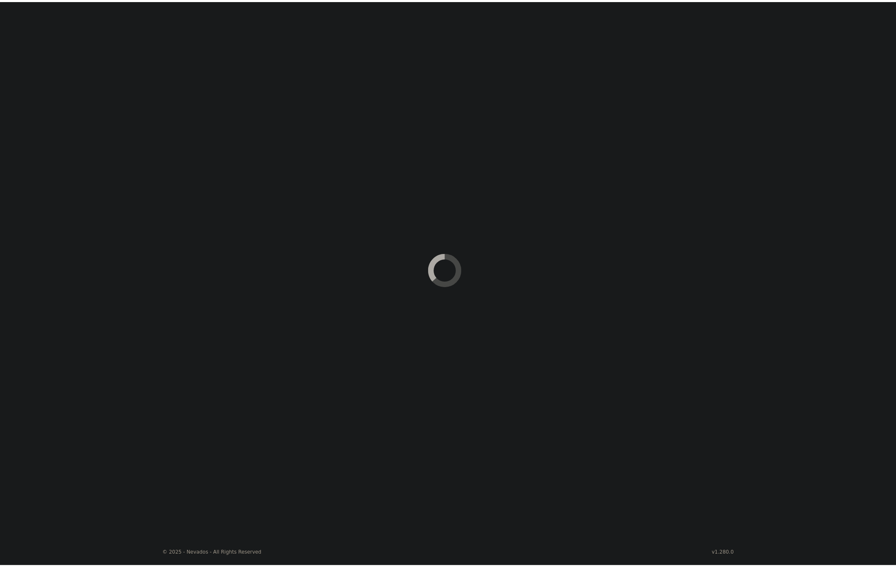
scroll to position [455, 0]
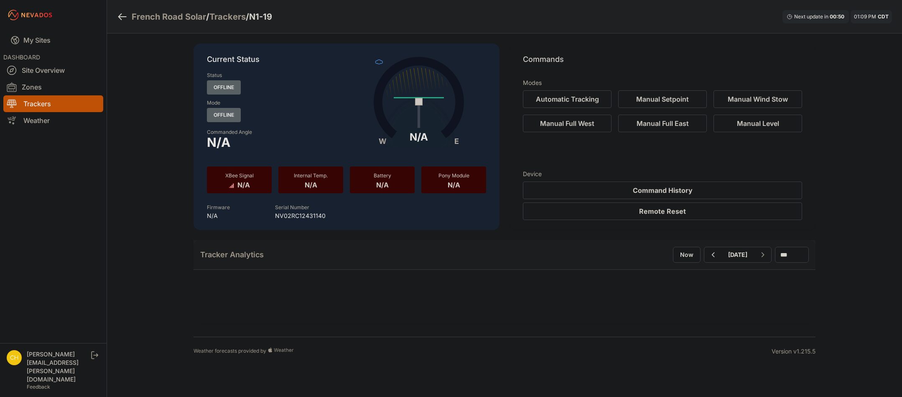
click at [127, 146] on div "French Road Solar / Trackers / N1-19 Next update in 00 : 50 01:09 PM CDT Curren…" at bounding box center [451, 182] width 902 height 365
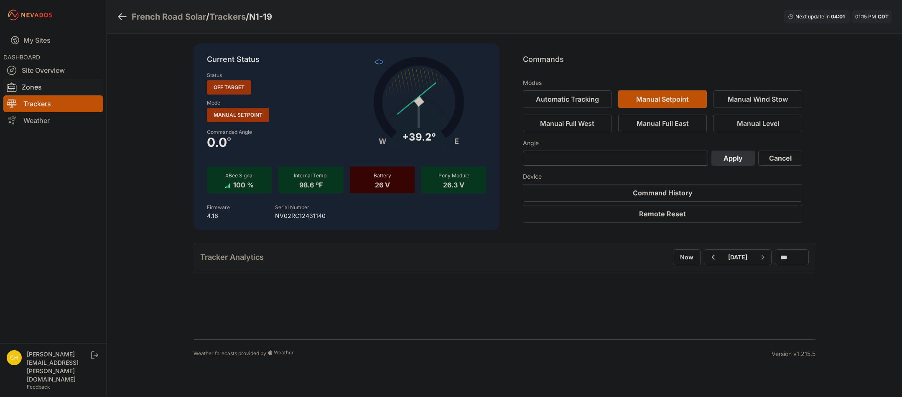
click at [46, 82] on link "Zones" at bounding box center [53, 87] width 100 height 17
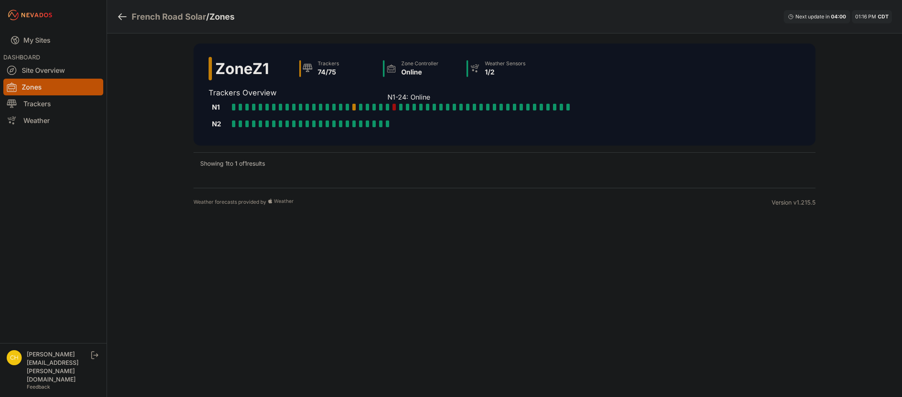
click at [391, 108] on div "N1-24: Online" at bounding box center [389, 107] width 7 height 7
click at [357, 106] on div "N1-19: Off Target" at bounding box center [355, 107] width 7 height 7
click at [73, 70] on link "Site Overview" at bounding box center [53, 70] width 100 height 17
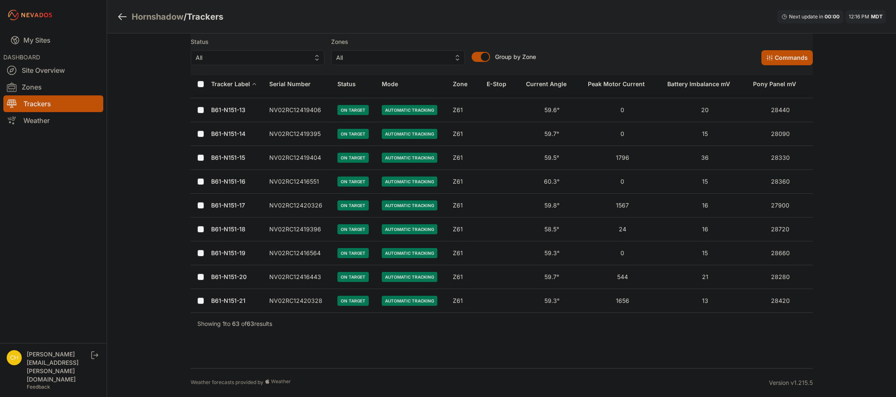
scroll to position [1311, 0]
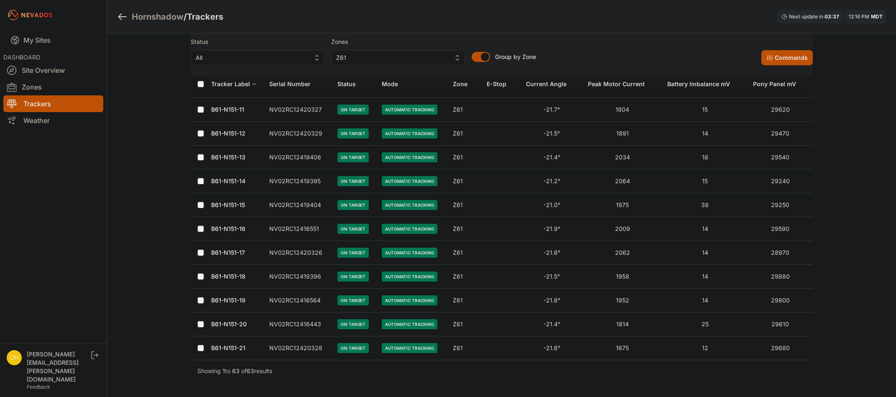
scroll to position [1311, 0]
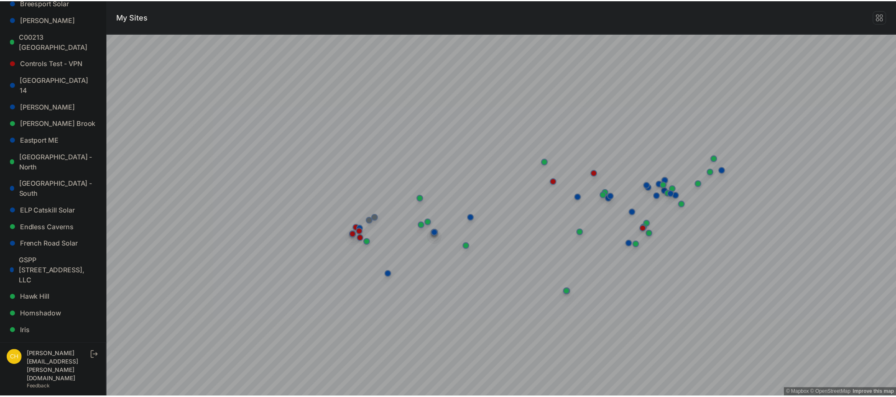
scroll to position [209, 0]
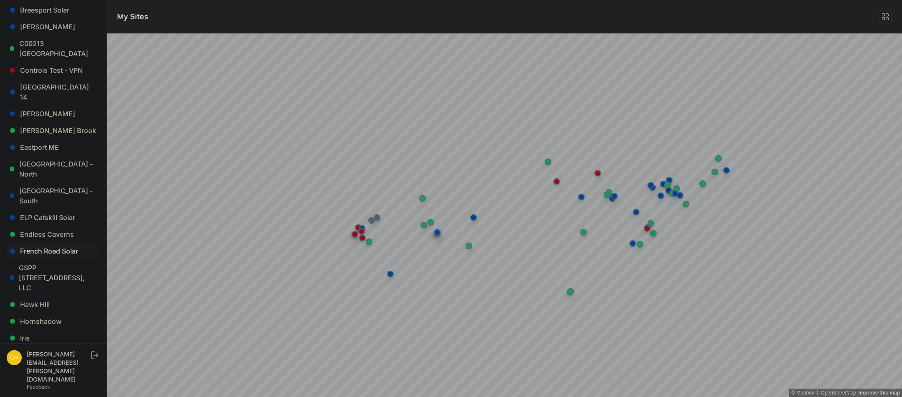
click at [49, 243] on link "French Road Solar" at bounding box center [53, 251] width 93 height 17
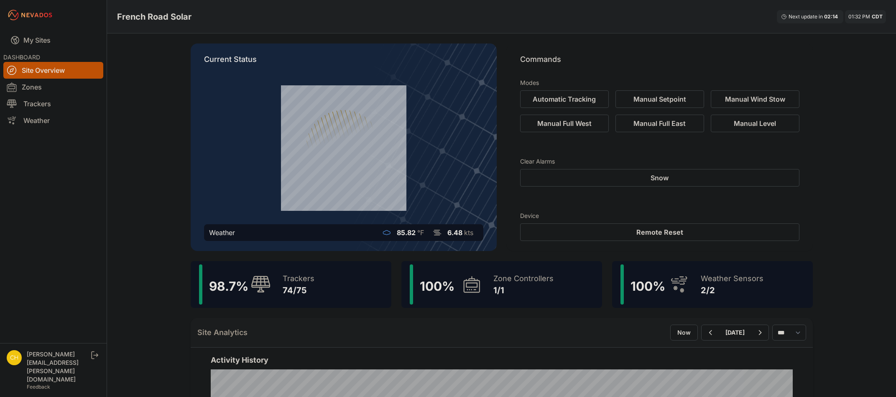
click at [327, 286] on div "98.7 % Trackers 74/75" at bounding box center [291, 284] width 201 height 47
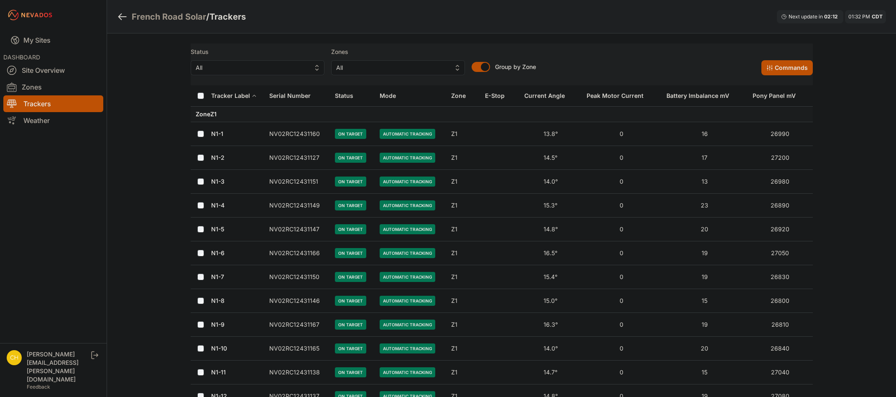
click at [346, 100] on button "Status" at bounding box center [347, 96] width 25 height 20
